Goal: Task Accomplishment & Management: Use online tool/utility

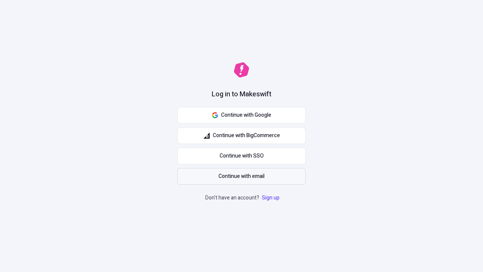
click at [242, 176] on span "Continue with email" at bounding box center [242, 176] width 46 height 8
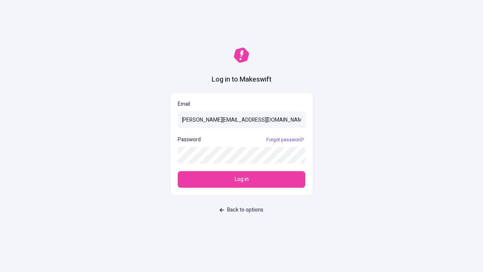
type input "sasha+test-ui@makeswift.com"
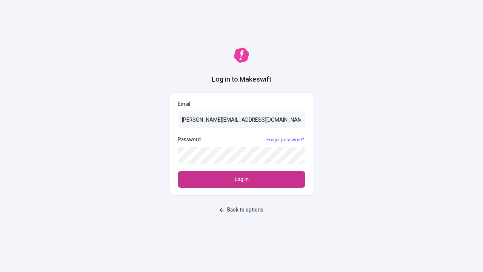
click at [242, 179] on span "Log in" at bounding box center [242, 179] width 14 height 8
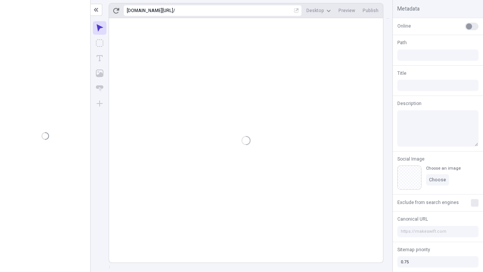
type input "/deep-link-tenuis"
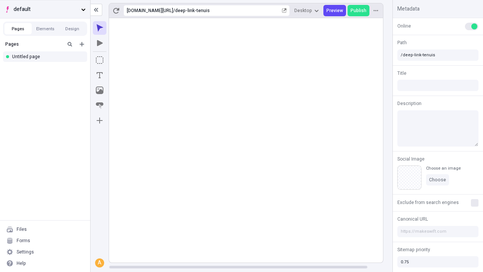
click at [45, 9] on span "default" at bounding box center [46, 9] width 65 height 8
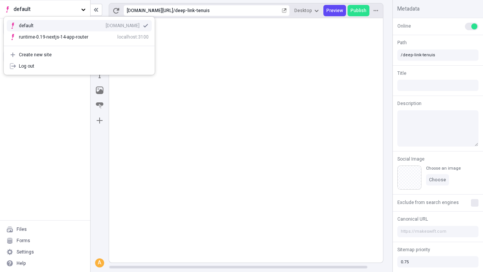
click at [106, 24] on div "qee9k4dy7d.staging.makeswift.site" at bounding box center [123, 26] width 34 height 6
click at [82, 44] on icon "Add new" at bounding box center [82, 44] width 5 height 5
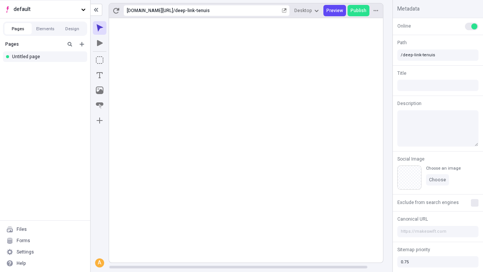
click at [47, 69] on div "Blank page" at bounding box center [47, 68] width 72 height 11
type input "/deep-link-canto"
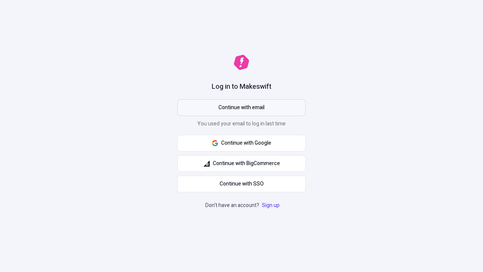
click at [242, 108] on span "Continue with email" at bounding box center [242, 107] width 46 height 8
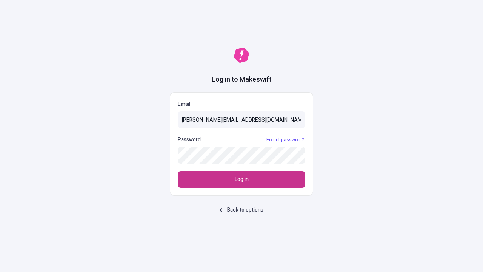
click at [242, 179] on span "Log in" at bounding box center [242, 179] width 14 height 8
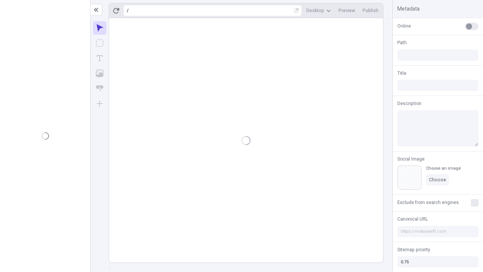
type input "/deep-link-canto"
